Goal: Transaction & Acquisition: Obtain resource

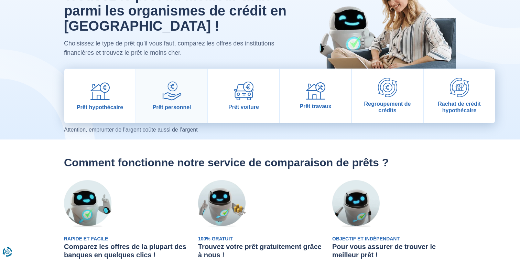
scroll to position [59, 0]
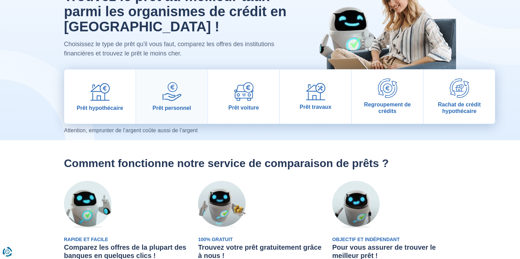
click at [171, 112] on link "Prêt personnel" at bounding box center [171, 96] width 71 height 54
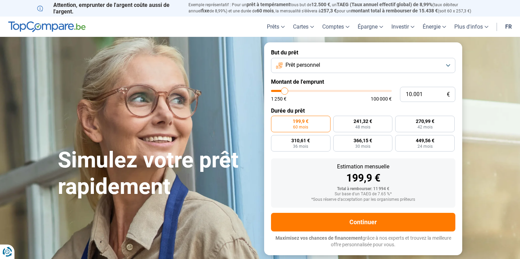
click at [374, 70] on button "Prêt personnel" at bounding box center [363, 65] width 184 height 15
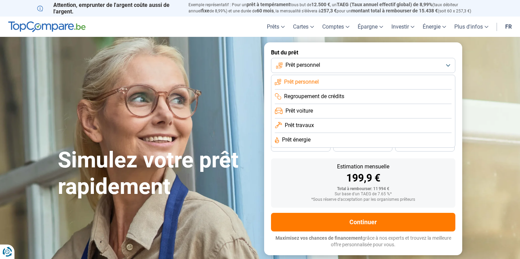
click at [365, 68] on button "Prêt personnel" at bounding box center [363, 65] width 184 height 15
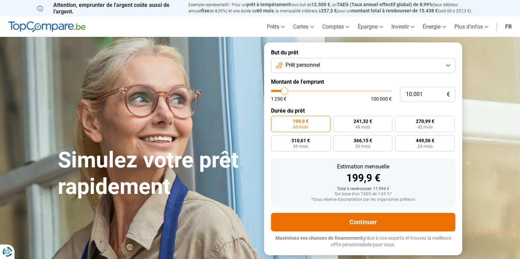
click at [343, 224] on button "Continuer" at bounding box center [363, 222] width 184 height 19
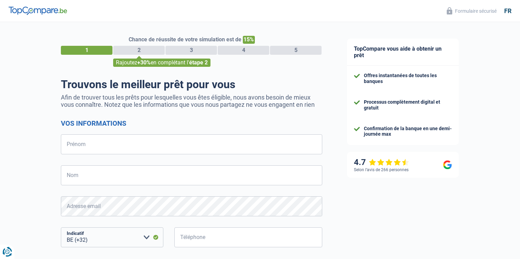
select select "32"
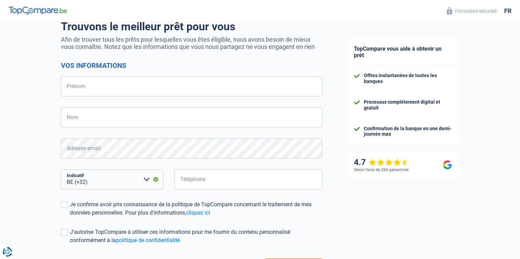
scroll to position [88, 0]
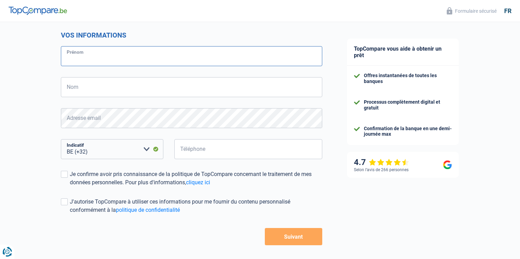
click at [90, 56] on input "Prénom" at bounding box center [191, 56] width 261 height 20
type input "testate"
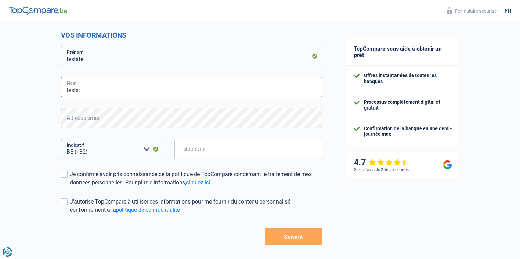
type input "testst"
click at [80, 174] on div "Je confirme avoir pris connaissance de la politique de TopCompare concernant le…" at bounding box center [196, 178] width 252 height 17
click at [70, 186] on input "Je confirme avoir pris connaissance de la politique de TopCompare concernant le…" at bounding box center [70, 186] width 0 height 0
click at [293, 234] on button "Suivant" at bounding box center [293, 236] width 57 height 17
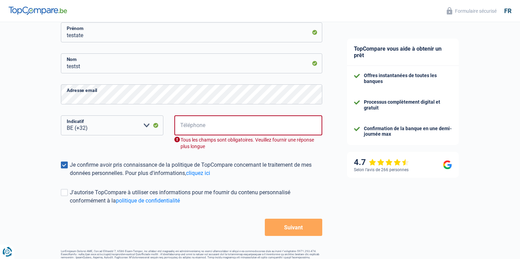
scroll to position [113, 0]
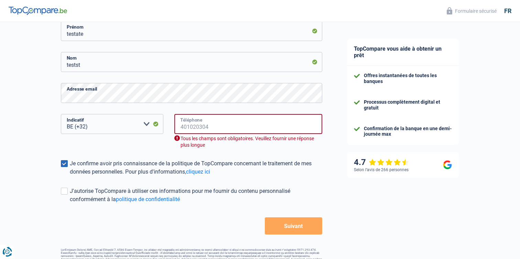
click at [218, 129] on input "Téléphone" at bounding box center [248, 124] width 148 height 20
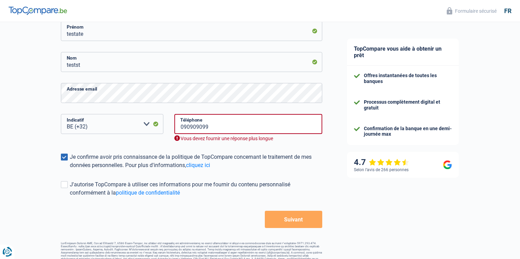
click at [289, 215] on button "Suivant" at bounding box center [293, 219] width 57 height 17
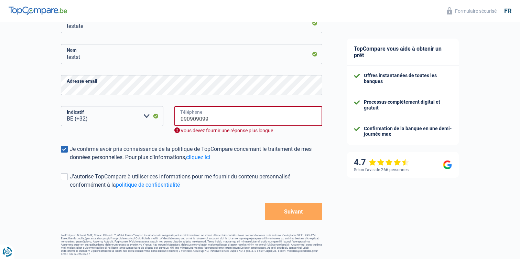
click at [198, 115] on input "090909099" at bounding box center [248, 116] width 148 height 20
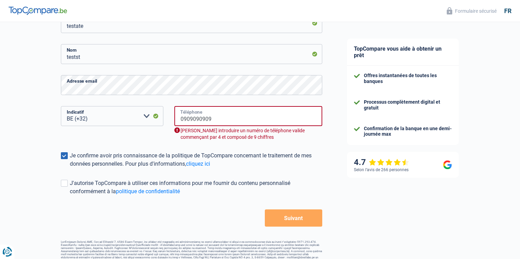
click at [198, 115] on input "0909090909" at bounding box center [248, 116] width 148 height 20
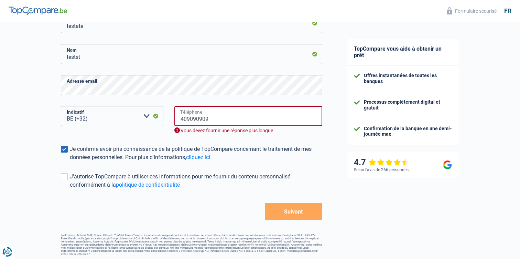
scroll to position [113, 0]
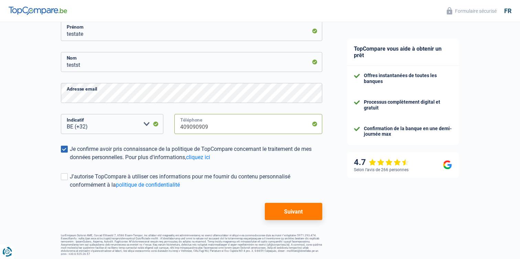
type input "409090909"
click at [294, 218] on button "Suivant" at bounding box center [293, 211] width 57 height 17
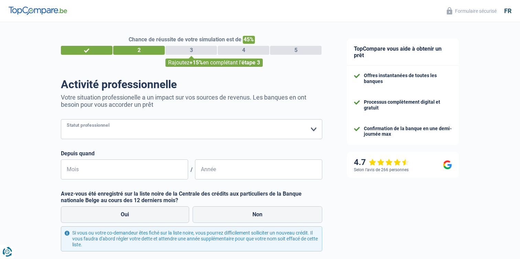
click at [195, 132] on select "Ouvrier Employé privé Employé public Invalide Indépendant Pensionné Chômeur Mut…" at bounding box center [191, 129] width 261 height 20
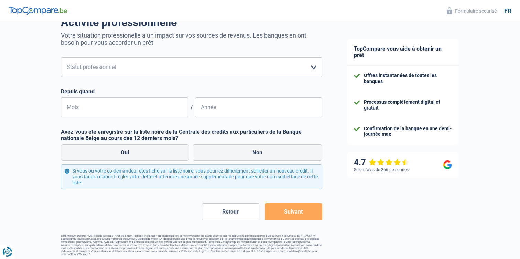
click at [280, 213] on button "Suivant" at bounding box center [293, 211] width 57 height 17
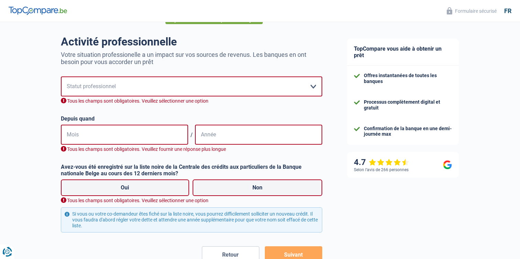
scroll to position [39, 0]
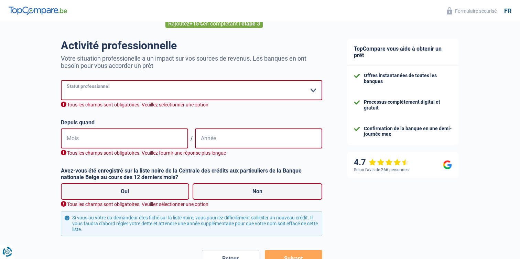
click at [140, 86] on select "Ouvrier Employé privé Employé public Invalide Indépendant Pensionné Chômeur Mut…" at bounding box center [191, 90] width 261 height 20
select select "privateEmployee"
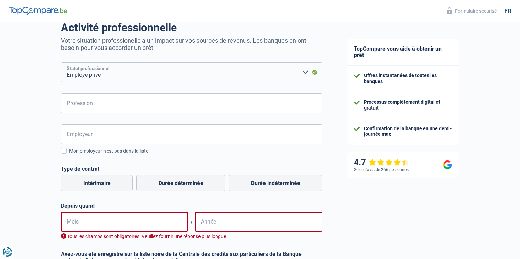
scroll to position [64, 0]
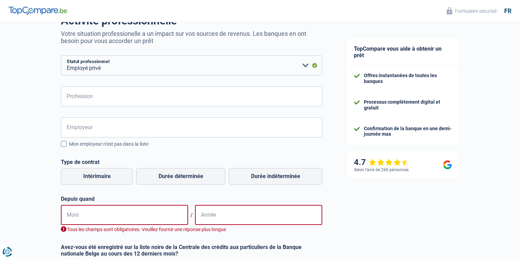
click at [97, 141] on div "Mon employeur n’est pas dans la liste" at bounding box center [195, 143] width 253 height 7
click at [69, 148] on input "Mon employeur n’est pas dans la liste" at bounding box center [69, 148] width 0 height 0
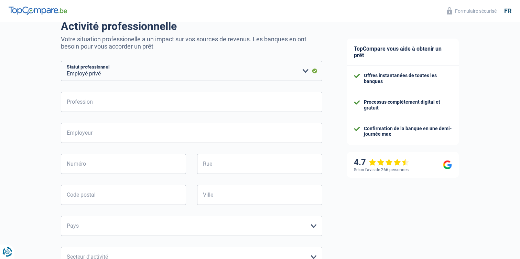
scroll to position [51, 0]
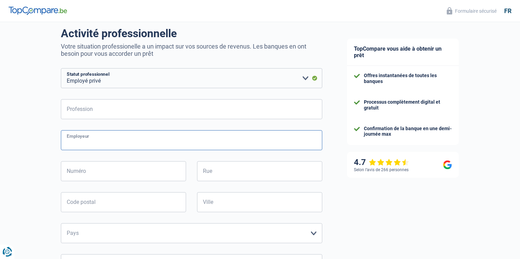
click at [92, 142] on input "Employeur" at bounding box center [191, 140] width 261 height 20
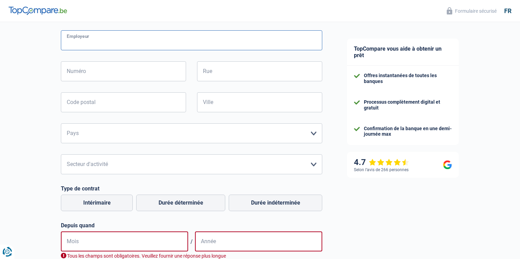
scroll to position [177, 0]
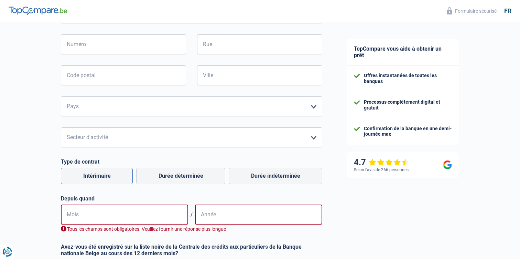
click at [104, 170] on label "Intérimaire" at bounding box center [97, 176] width 72 height 17
click at [104, 170] on input "Intérimaire" at bounding box center [97, 176] width 72 height 17
radio input "true"
click at [164, 182] on label "Durée déterminée" at bounding box center [180, 176] width 89 height 17
click at [164, 182] on input "Durée déterminée" at bounding box center [180, 176] width 89 height 17
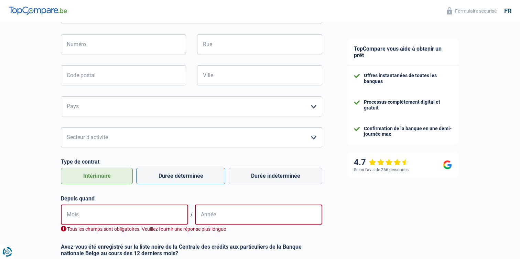
radio input "true"
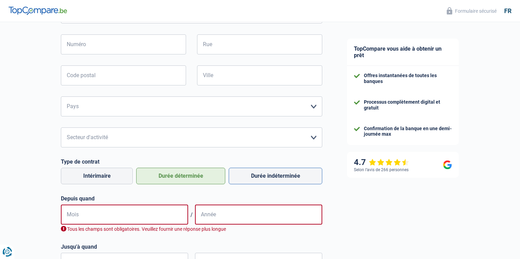
click at [266, 180] on label "Durée indéterminée" at bounding box center [276, 176] width 94 height 17
click at [266, 180] on input "Durée indéterminée" at bounding box center [276, 176] width 94 height 17
radio input "true"
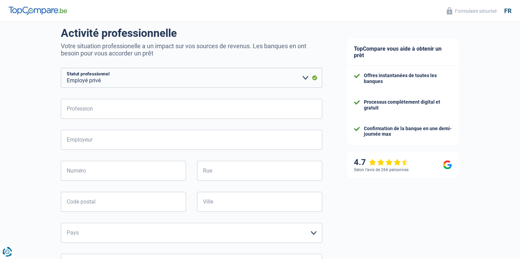
scroll to position [45, 0]
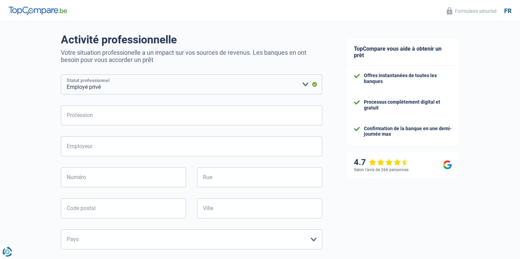
click at [106, 87] on select "Ouvrier Employé privé Employé public Invalide Indépendant Pensionné Chômeur Mut…" at bounding box center [191, 84] width 261 height 20
select select "publicEmployee"
radio input "false"
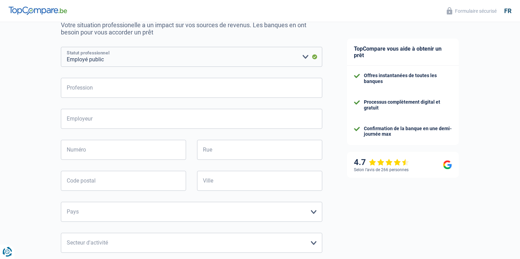
scroll to position [62, 0]
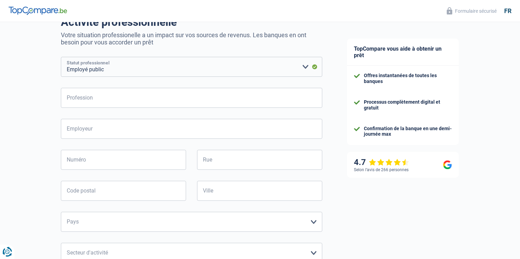
click at [136, 67] on select "Ouvrier Employé privé Employé public Invalide Indépendant Pensionné Chômeur Mut…" at bounding box center [191, 67] width 261 height 20
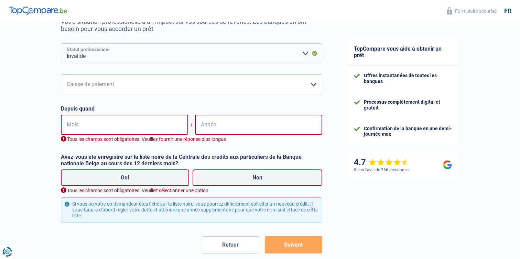
scroll to position [76, 0]
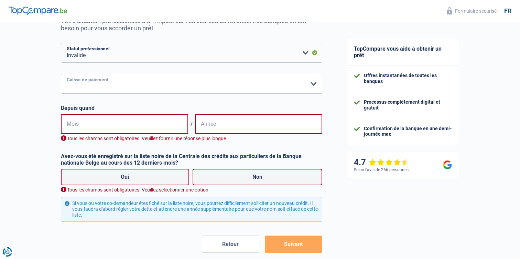
click at [119, 86] on select "Mutualité [DEMOGRAPHIC_DATA] Mutualité Socialiste (Solidaris) SPF Sécurité Soci…" at bounding box center [191, 84] width 261 height 20
click at [98, 51] on select "Ouvrier Employé privé Employé public Invalide Indépendant Pensionné Chômeur Mut…" at bounding box center [191, 53] width 261 height 20
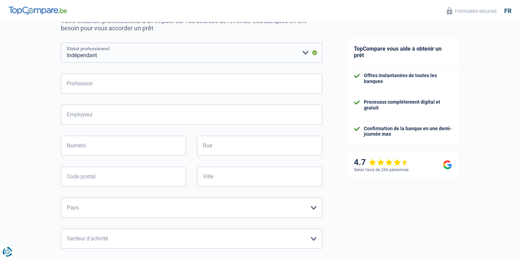
click at [89, 55] on select "Ouvrier Employé privé Employé public Invalide Indépendant Pensionné Chômeur Mut…" at bounding box center [191, 53] width 261 height 20
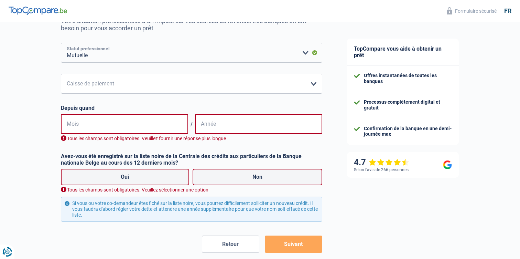
click at [94, 56] on select "Ouvrier Employé privé Employé public Invalide Indépendant Pensionné Chômeur Mut…" at bounding box center [191, 53] width 261 height 20
click at [91, 56] on select "Ouvrier Employé privé Employé public Invalide Indépendant Pensionné Chômeur Mut…" at bounding box center [191, 53] width 261 height 20
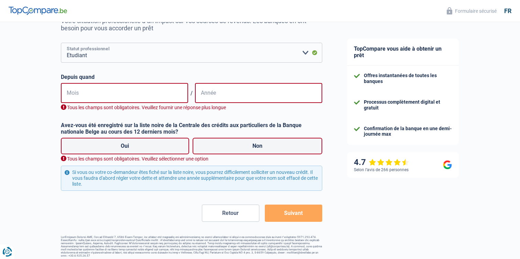
click at [96, 62] on select "Ouvrier Employé privé Employé public Invalide Indépendant Pensionné Chômeur Mut…" at bounding box center [191, 53] width 261 height 20
select select "unemployed"
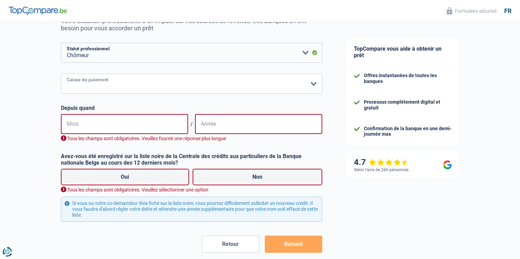
click at [117, 81] on select "CAPAC FGTB CSC CGSLB Autre [PERSON_NAME] sélectionner une option" at bounding box center [191, 84] width 261 height 20
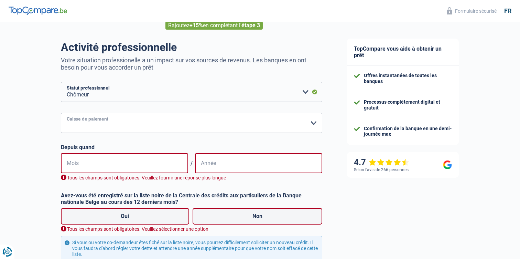
scroll to position [29, 0]
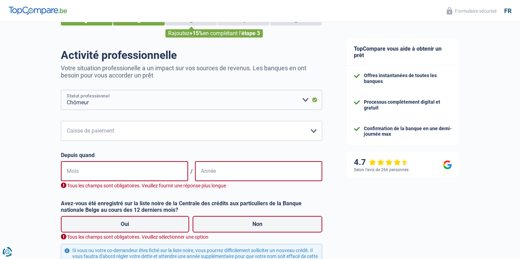
click at [207, 100] on select "Ouvrier Employé privé Employé public Invalide Indépendant Pensionné Chômeur Mut…" at bounding box center [191, 100] width 261 height 20
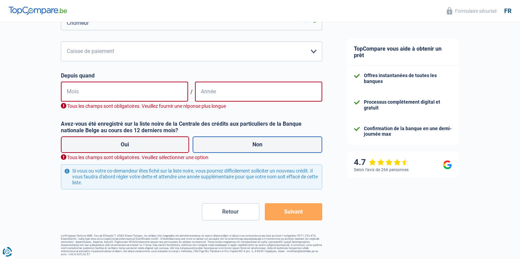
scroll to position [91, 0]
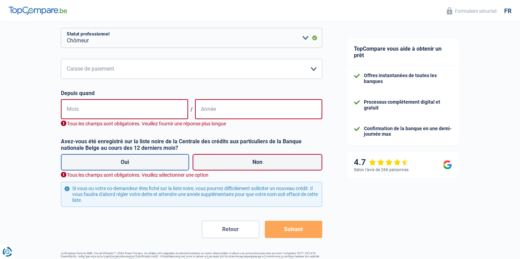
click at [131, 161] on label "Oui" at bounding box center [125, 162] width 128 height 17
click at [131, 161] on input "Oui" at bounding box center [125, 162] width 128 height 17
radio input "true"
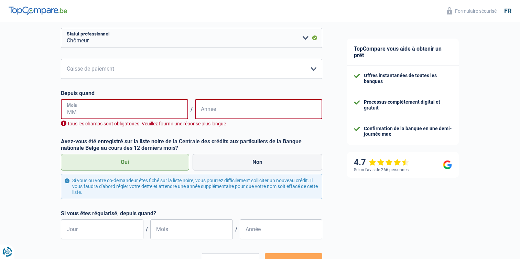
click at [144, 110] on input "Mois" at bounding box center [124, 109] width 127 height 20
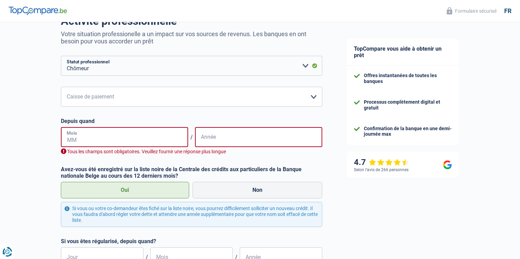
scroll to position [0, 0]
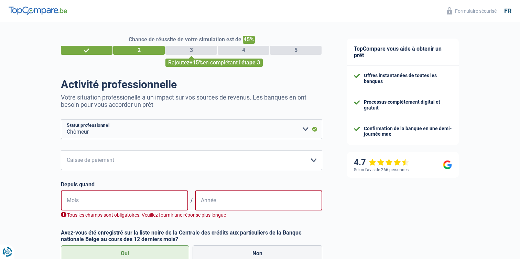
click at [108, 52] on div "1" at bounding box center [87, 50] width 52 height 9
click at [82, 49] on div "1" at bounding box center [87, 50] width 52 height 9
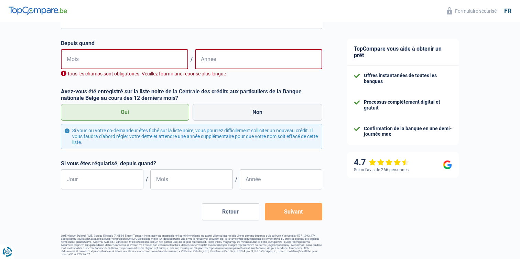
click at [208, 221] on div "Chance de réussite de votre simulation est de 45% 1 2 3 4 5 Rajoutez +15% en co…" at bounding box center [191, 75] width 261 height 361
click at [214, 218] on button "Retour" at bounding box center [230, 211] width 57 height 17
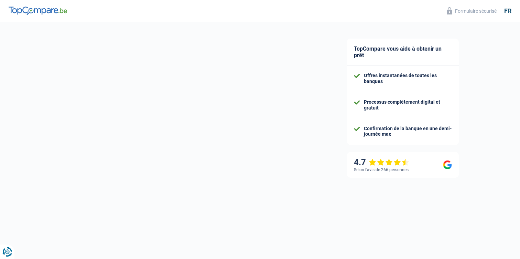
select select "32"
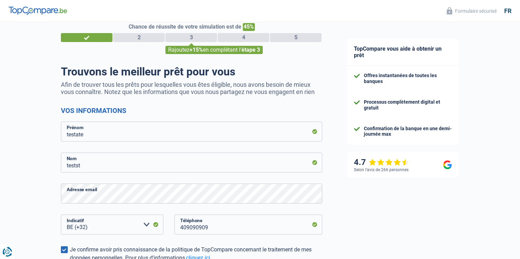
scroll to position [1, 0]
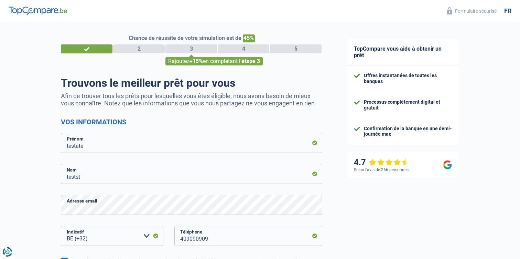
click at [160, 103] on p "Afin de trouver tous les prêts pour lesquelles vous êtes éligible, nous avons b…" at bounding box center [191, 99] width 261 height 14
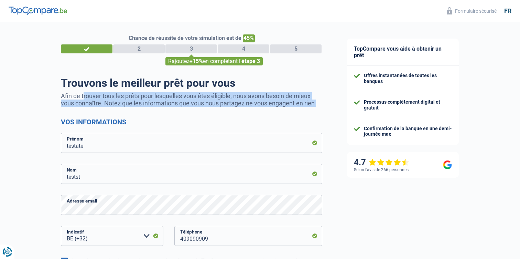
click at [160, 103] on p "Afin de trouver tous les prêts pour lesquelles vous êtes éligible, nous avons b…" at bounding box center [191, 99] width 261 height 14
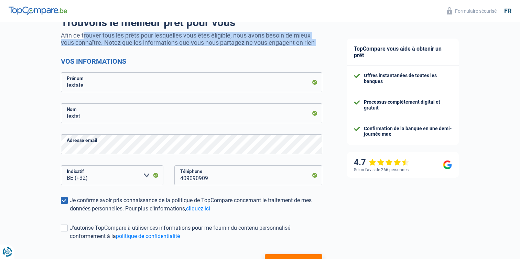
scroll to position [65, 0]
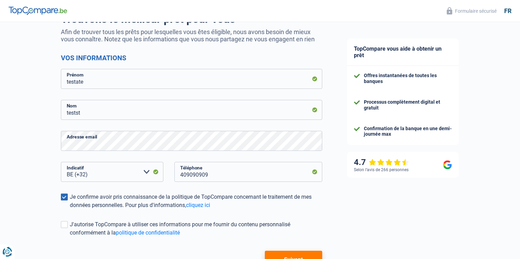
click at [49, 137] on div "Chance de réussite de votre simulation est de 45% 1 2 3 4 5 Rajoutez +15% en co…" at bounding box center [167, 130] width 335 height 352
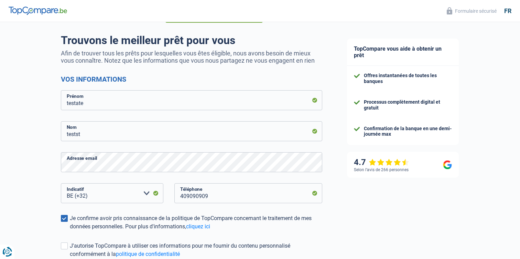
scroll to position [0, 0]
